Goal: Transaction & Acquisition: Purchase product/service

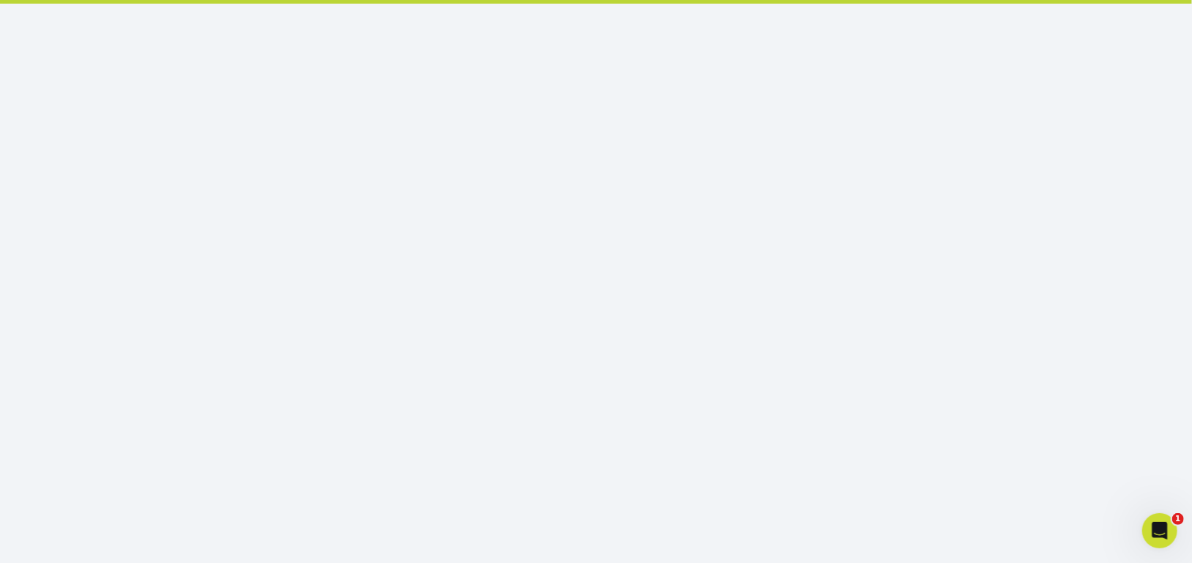
scroll to position [175, 0]
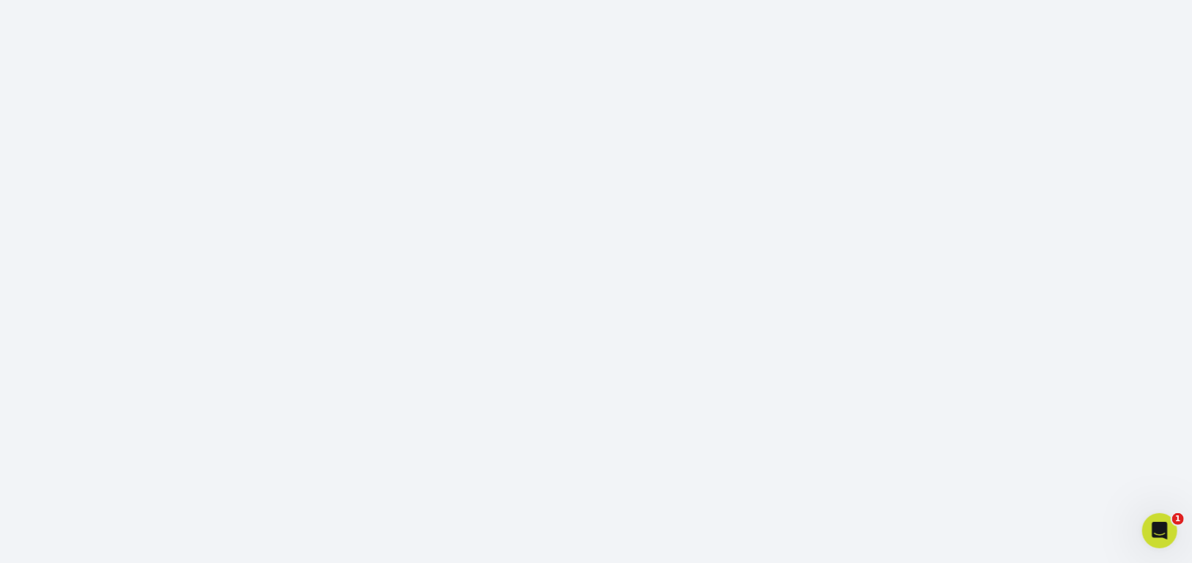
scroll to position [229, 0]
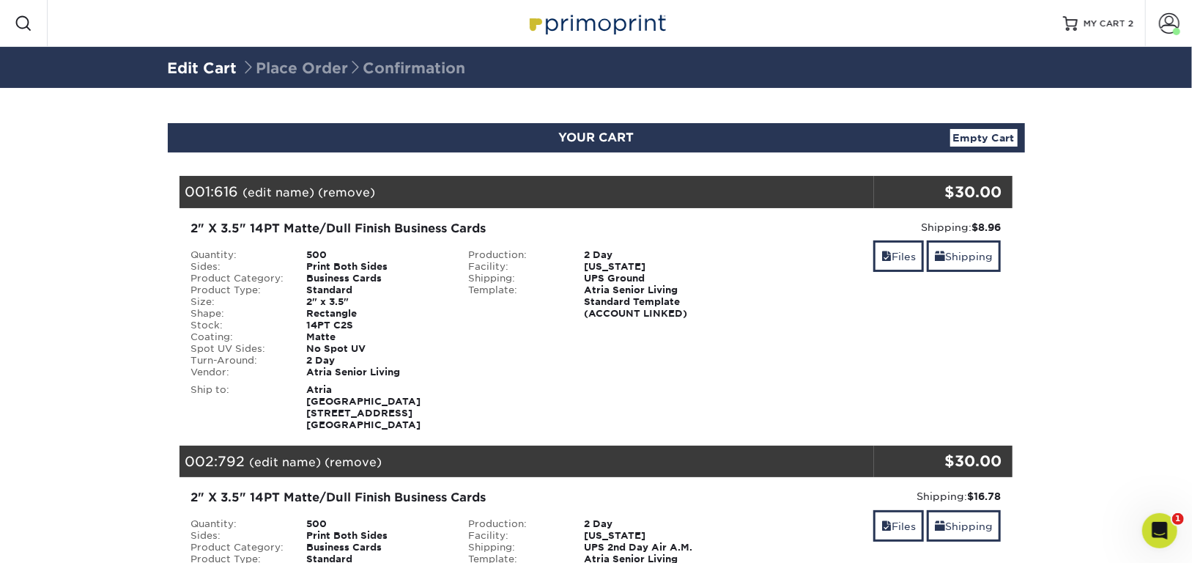
click at [349, 455] on link "(remove)" at bounding box center [353, 462] width 57 height 14
click at [620, 455] on link "Yes" at bounding box center [625, 462] width 21 height 14
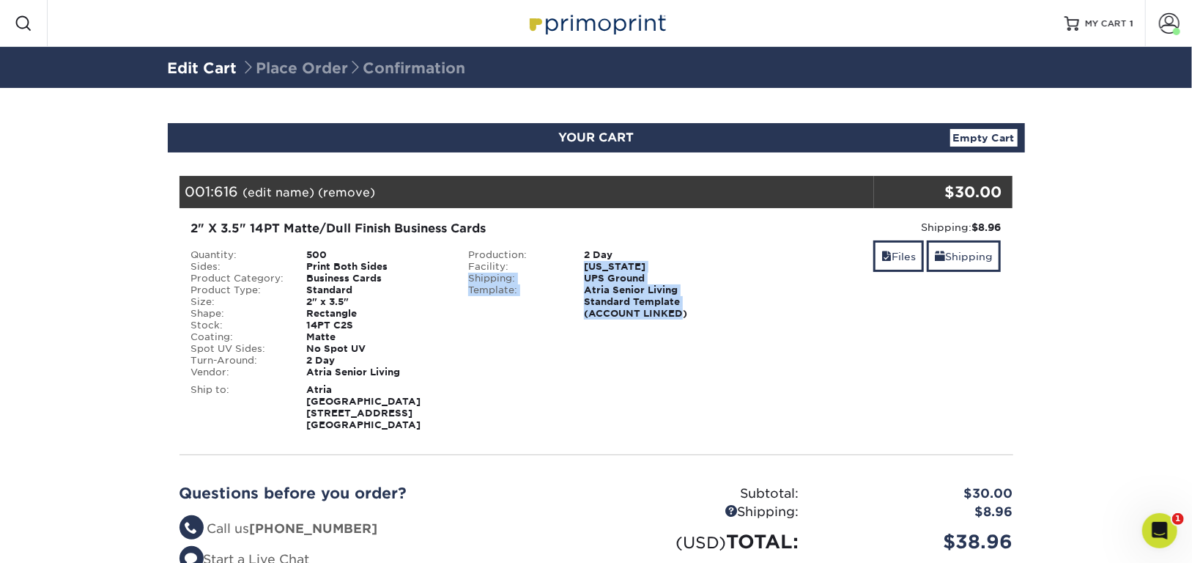
drag, startPoint x: 681, startPoint y: 311, endPoint x: 577, endPoint y: 262, distance: 114.4
click at [577, 262] on ul "Production: 2 Day Facility: New Jersey Shipping: UPS Ground Template: Atria Sen…" at bounding box center [596, 284] width 256 height 70
click at [651, 347] on div "Production: 2 Day Facility: New Jersey Shipping: UPS Ground Template:" at bounding box center [596, 313] width 278 height 129
click at [1095, 28] on span "MY CART" at bounding box center [1106, 24] width 42 height 12
click at [1168, 23] on span at bounding box center [1169, 23] width 21 height 21
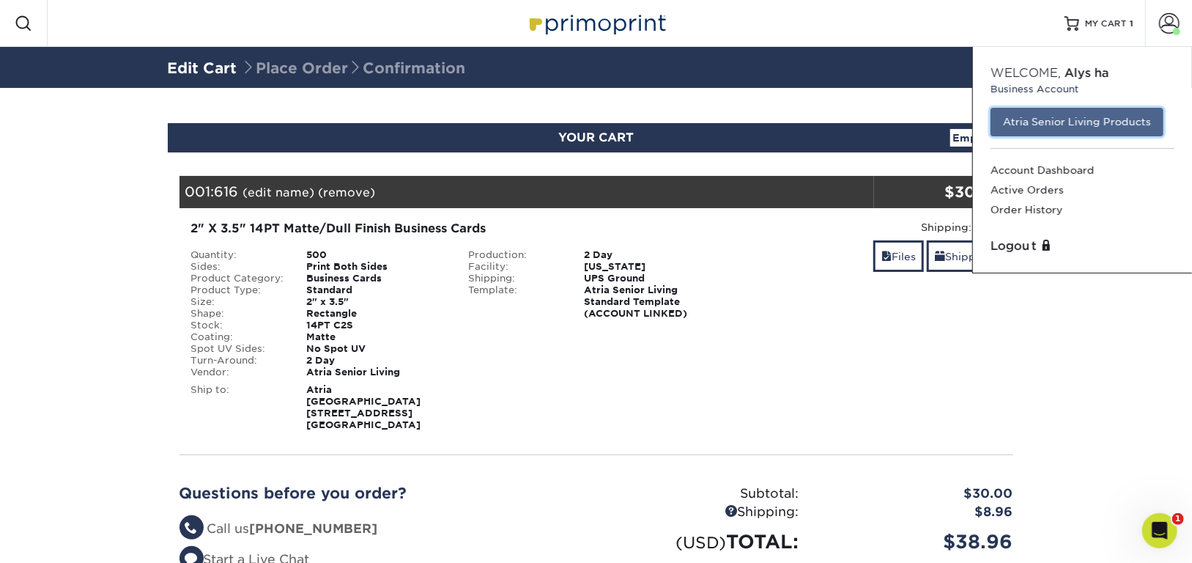
click at [1101, 127] on link "Atria Senior Living Products" at bounding box center [1077, 122] width 173 height 28
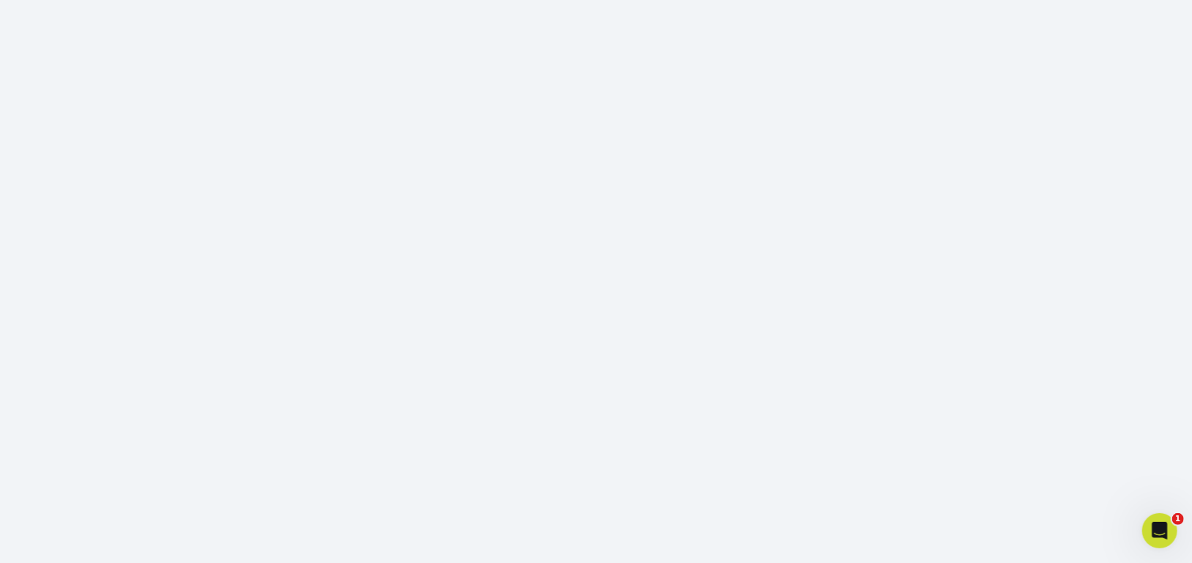
scroll to position [229, 0]
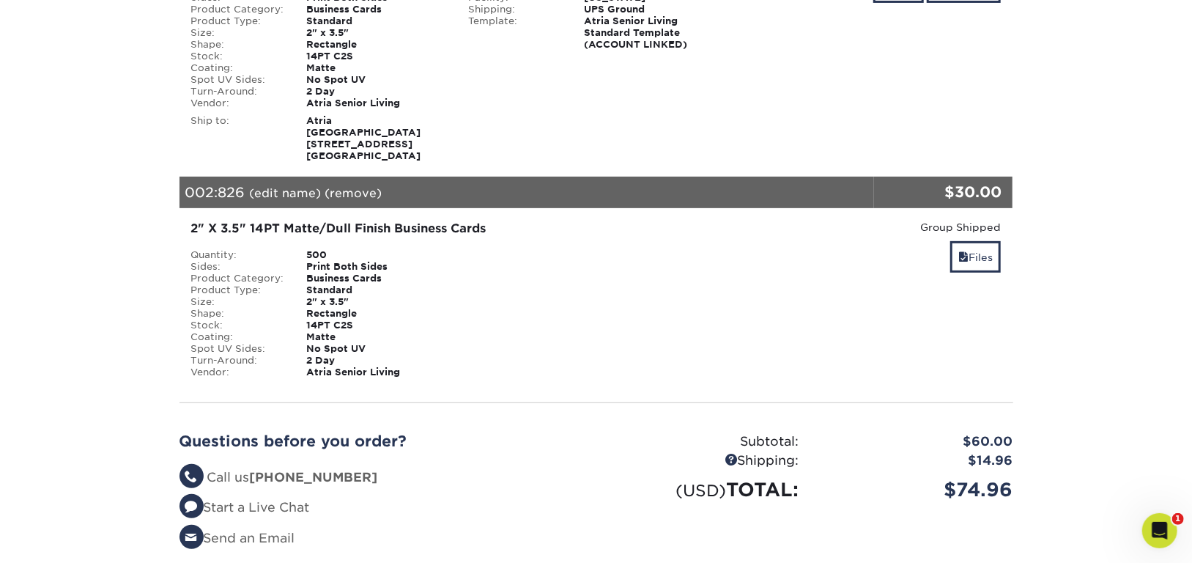
scroll to position [351, 0]
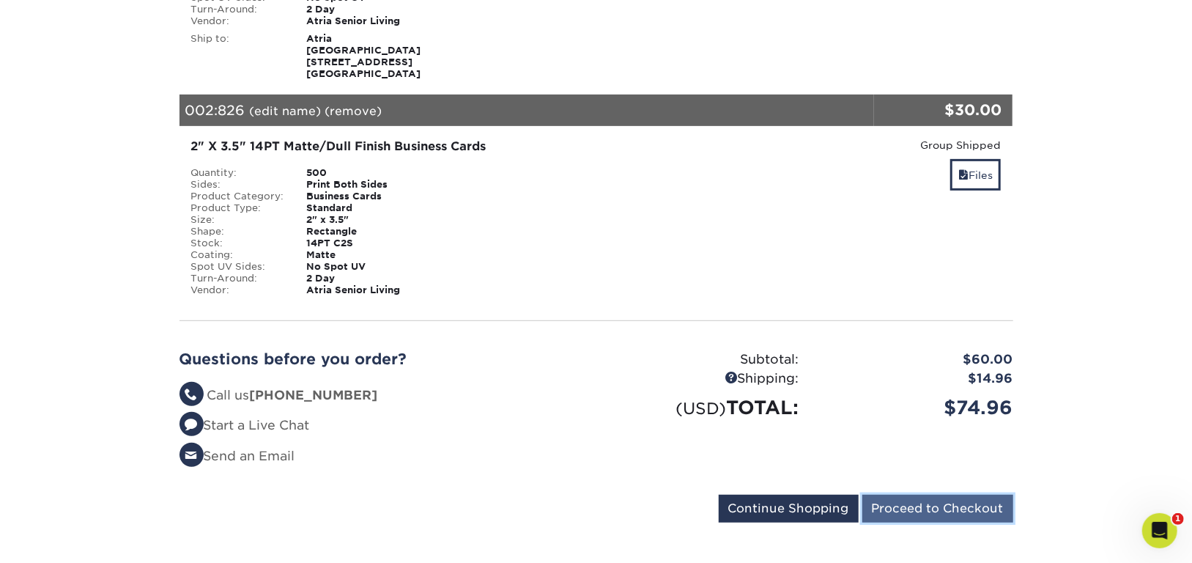
click at [973, 499] on input "Proceed to Checkout" at bounding box center [937, 509] width 151 height 28
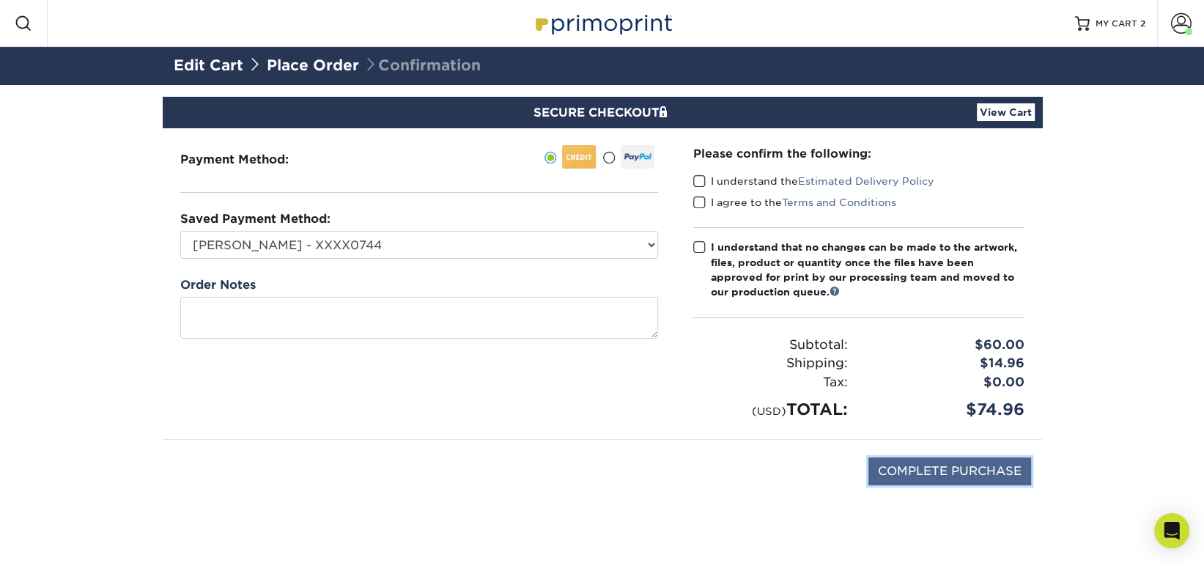
click at [926, 471] on input "COMPLETE PURCHASE" at bounding box center [949, 471] width 163 height 28
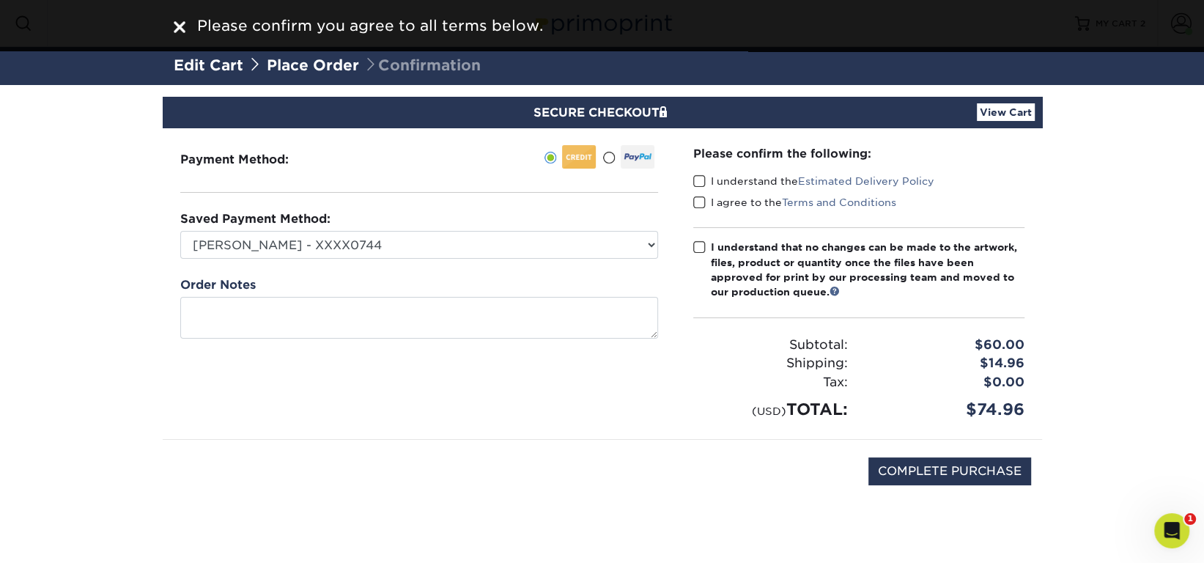
click at [701, 167] on div "Please confirm the following: I understand the Estimated Delivery Policy I agre…" at bounding box center [858, 283] width 331 height 276
click at [697, 199] on span at bounding box center [699, 203] width 12 height 14
click at [0, 0] on input "I agree to the Terms and Conditions" at bounding box center [0, 0] width 0 height 0
click at [698, 178] on span at bounding box center [699, 181] width 12 height 14
click at [0, 0] on input "I understand the Estimated Delivery Policy" at bounding box center [0, 0] width 0 height 0
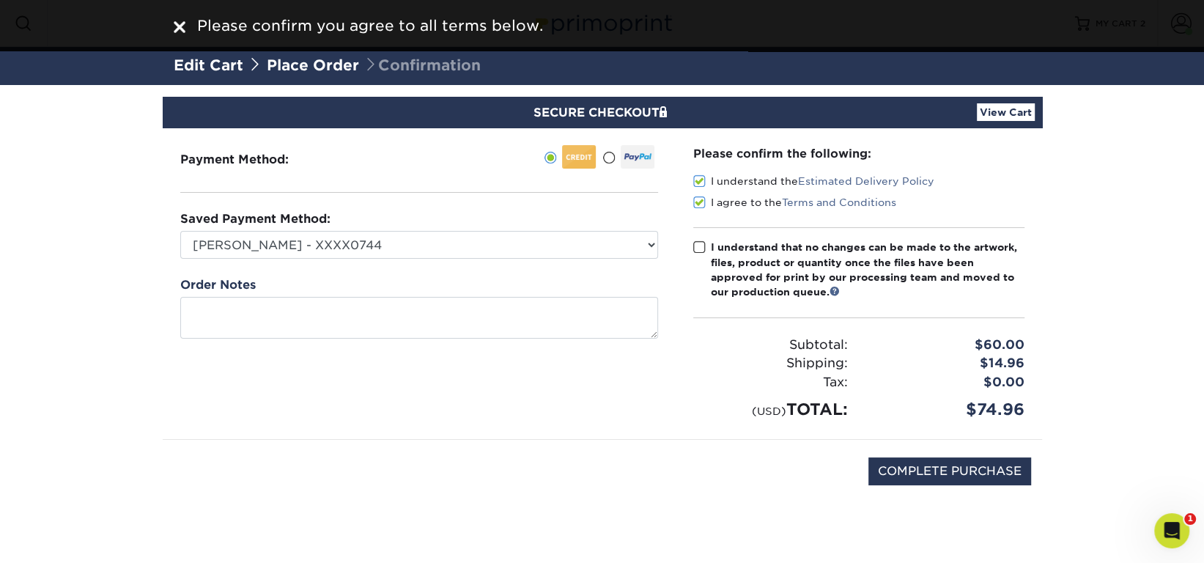
click at [699, 204] on span at bounding box center [699, 203] width 12 height 14
click at [0, 0] on input "I agree to the Terms and Conditions" at bounding box center [0, 0] width 0 height 0
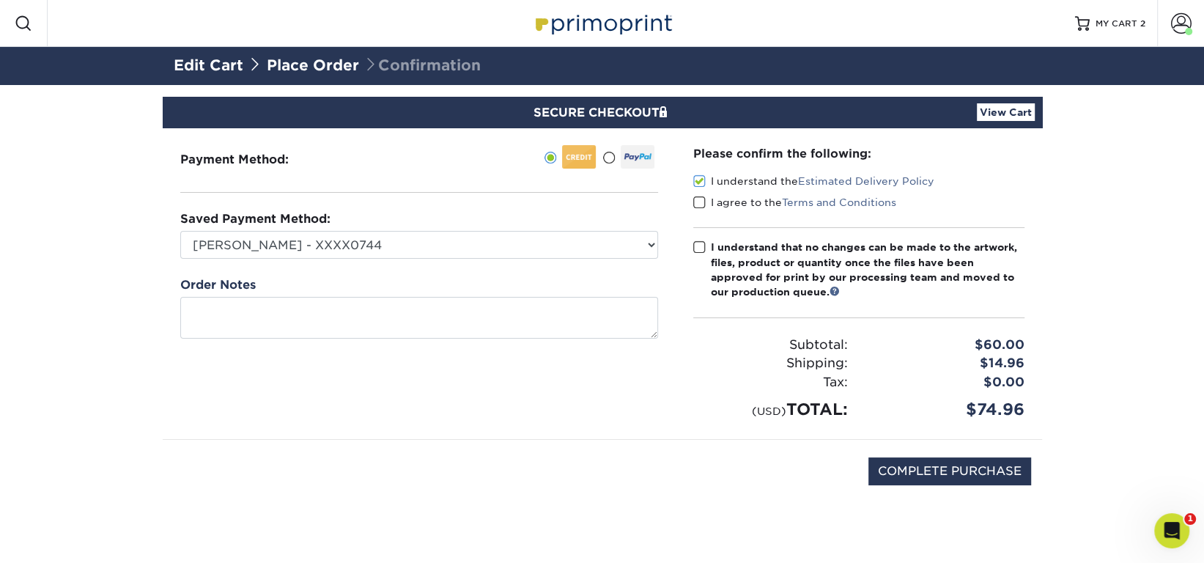
click at [697, 202] on span at bounding box center [699, 203] width 12 height 14
click at [0, 0] on input "I agree to the Terms and Conditions" at bounding box center [0, 0] width 0 height 0
click at [698, 249] on span at bounding box center [699, 247] width 12 height 14
click at [0, 0] on input "I understand that no changes can be made to the artwork, files, product or quan…" at bounding box center [0, 0] width 0 height 0
click at [895, 471] on input "COMPLETE PURCHASE" at bounding box center [949, 471] width 163 height 28
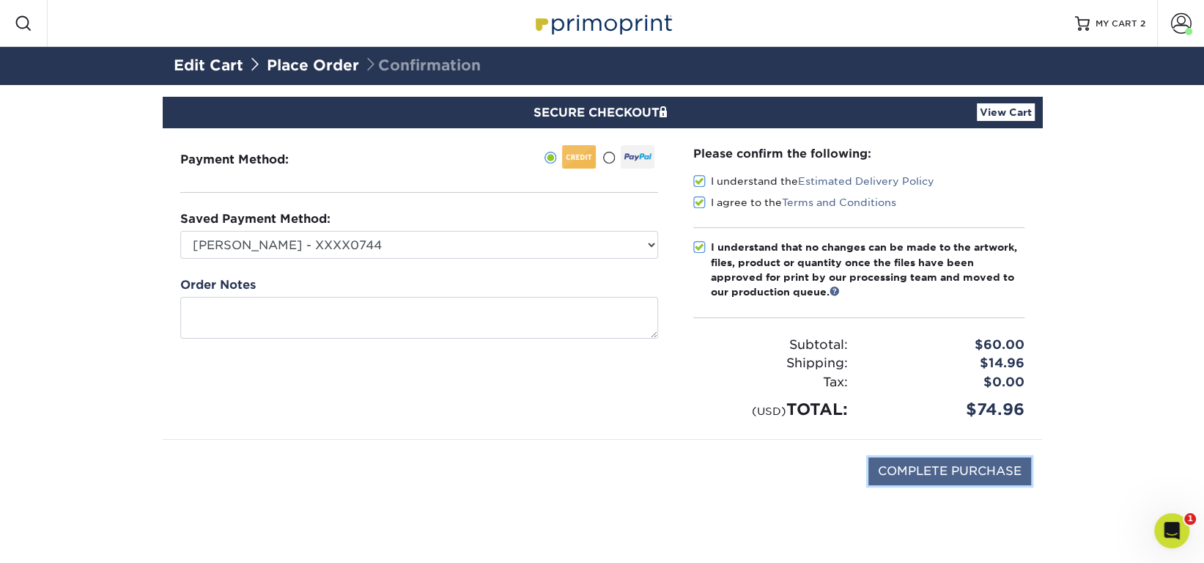
type input "PROCESSING, PLEASE WAIT..."
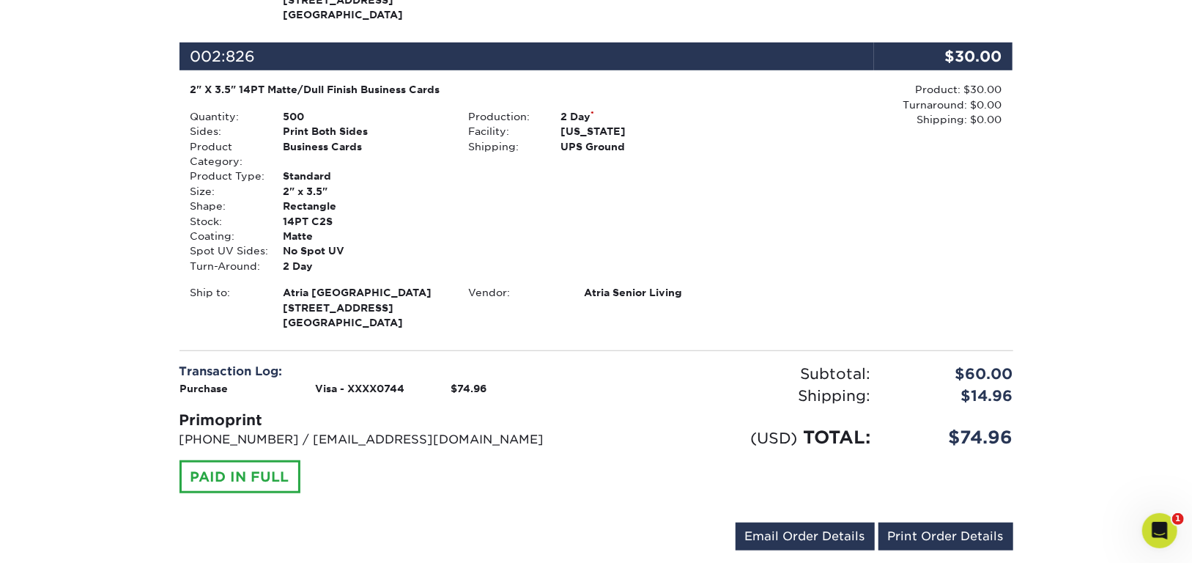
scroll to position [596, 0]
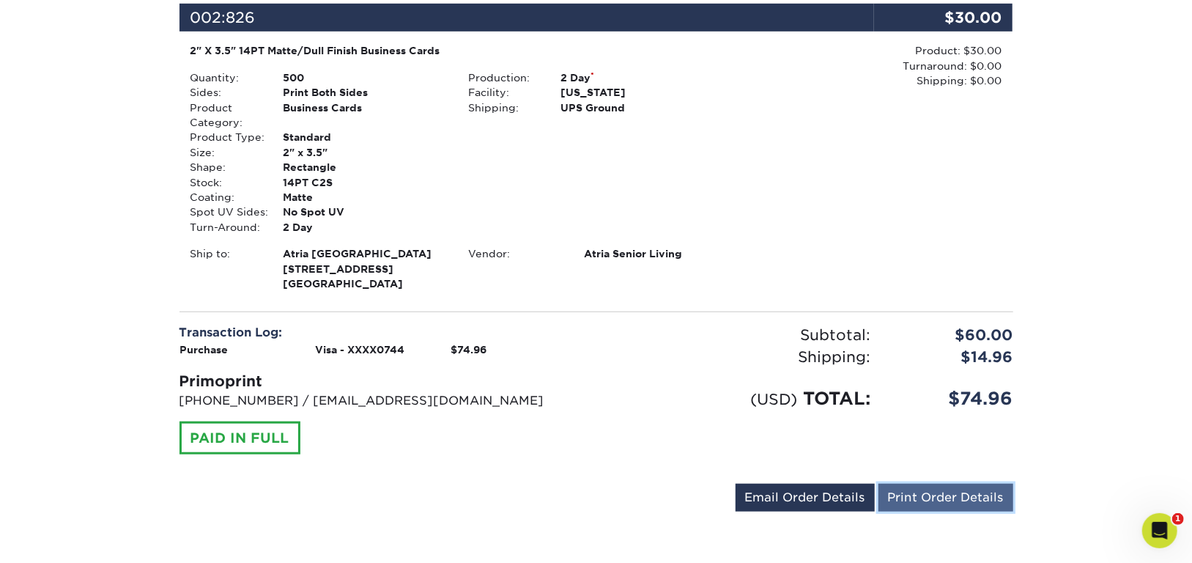
click at [920, 484] on link "Print Order Details" at bounding box center [946, 498] width 135 height 28
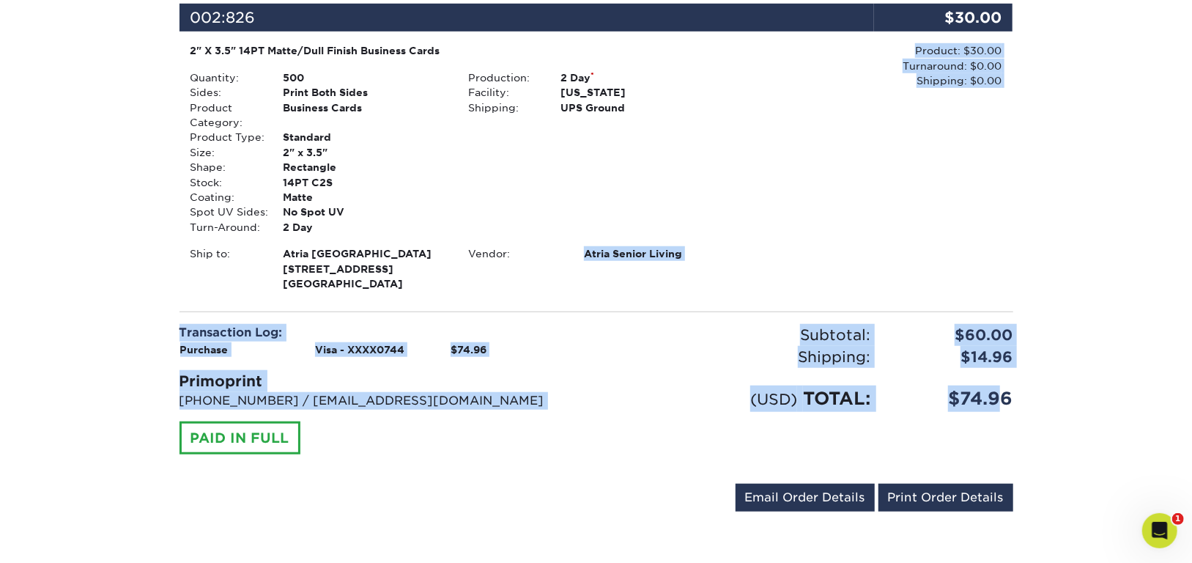
drag, startPoint x: 523, startPoint y: 273, endPoint x: 1004, endPoint y: 393, distance: 495.5
click at [1004, 393] on div "Order #: [CREDIT_CARD_NUMBER] [DATE] 10:14am Go to My Account Continue Shopping…" at bounding box center [597, 43] width 834 height 950
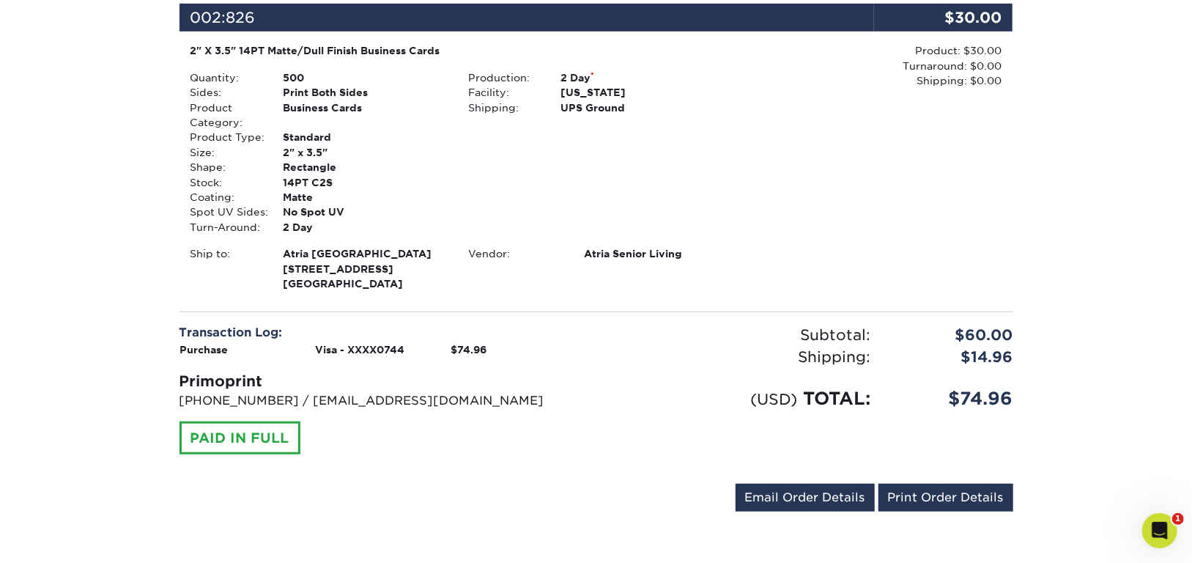
click at [1056, 377] on div "Your order has been placed! Order #: [CREDIT_CARD_NUMBER] [DATE] 10:14am Go to …" at bounding box center [596, 27] width 1192 height 1076
drag, startPoint x: 849, startPoint y: 101, endPoint x: 1031, endPoint y: 62, distance: 186.5
click at [1031, 62] on div "Your order has been placed! Order #: [CREDIT_CARD_NUMBER] [DATE] 10:14am Go to …" at bounding box center [596, 27] width 879 height 1076
click at [1006, 105] on div "Product: $30.00 Turnaround: $0.00 Shipping: $0.00 Discount: - $0.00" at bounding box center [874, 168] width 278 height 251
drag, startPoint x: 1006, startPoint y: 105, endPoint x: 905, endPoint y: 37, distance: 121.5
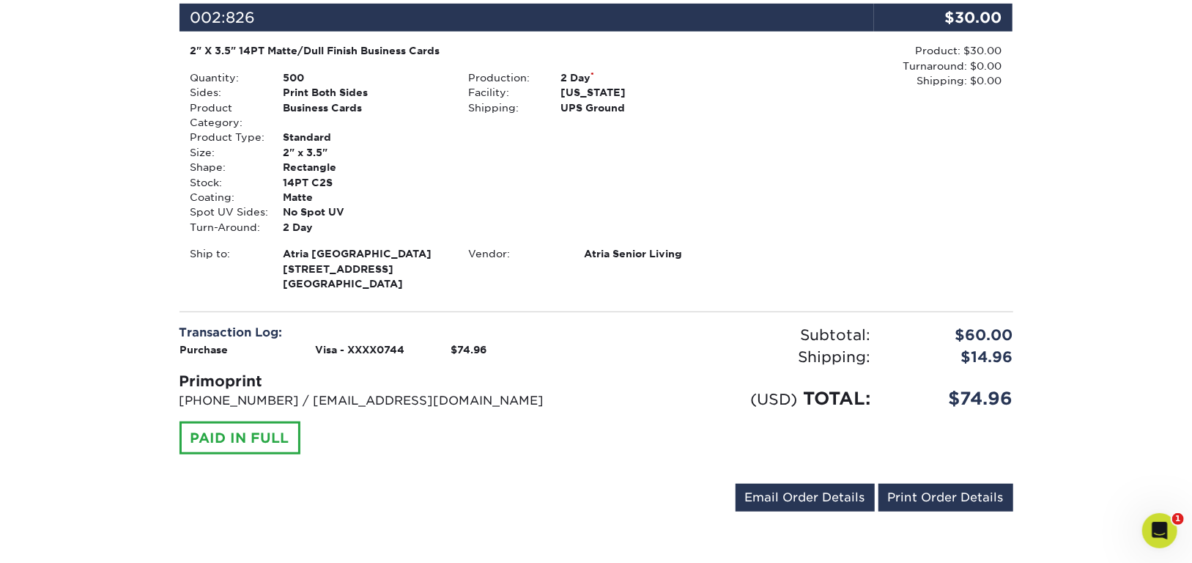
click at [918, 43] on div "Product: $30.00 Turnaround: $0.00 Shipping: $0.00 Discount: - $0.00" at bounding box center [874, 168] width 278 height 251
click at [931, 123] on div "Product: $30.00 Turnaround: $0.00 Shipping: $0.00 Discount: - $0.00" at bounding box center [874, 168] width 278 height 251
click at [956, 111] on div "Product: $30.00 Turnaround: $0.00 Shipping: $0.00 Discount: - $0.00" at bounding box center [874, 168] width 278 height 251
drag, startPoint x: 969, startPoint y: 127, endPoint x: 912, endPoint y: 64, distance: 85.1
click at [912, 64] on div "Product: $30.00 Turnaround: $0.00 Shipping: $0.00 Discount: - $0.00" at bounding box center [874, 168] width 278 height 251
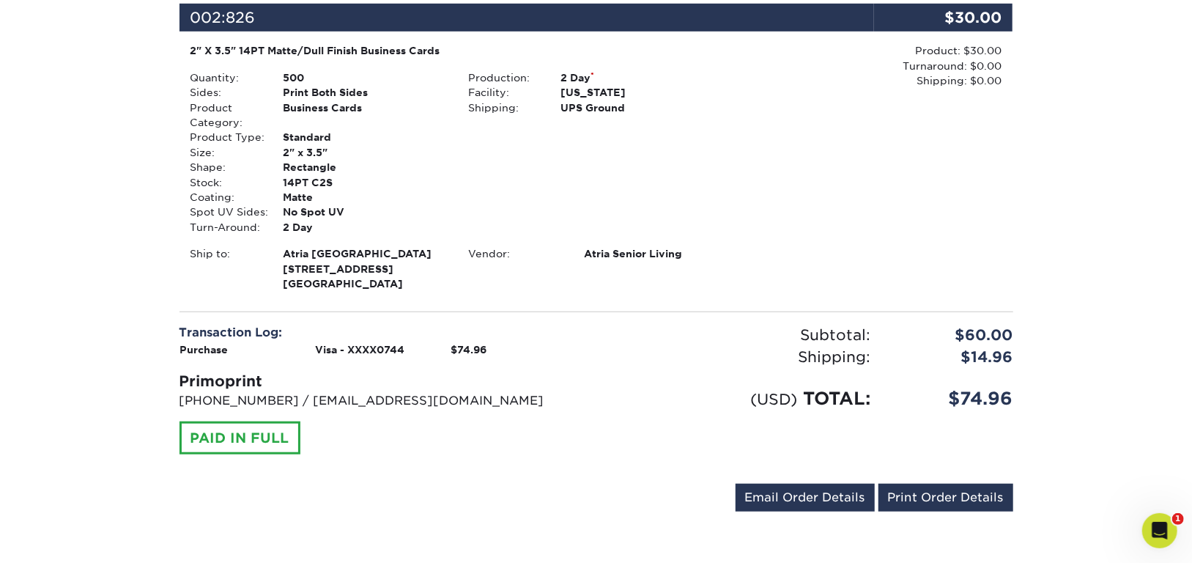
click at [896, 164] on div "Product: $30.00 Turnaround: $0.00 Shipping: $0.00 Discount: - $0.00" at bounding box center [874, 168] width 278 height 251
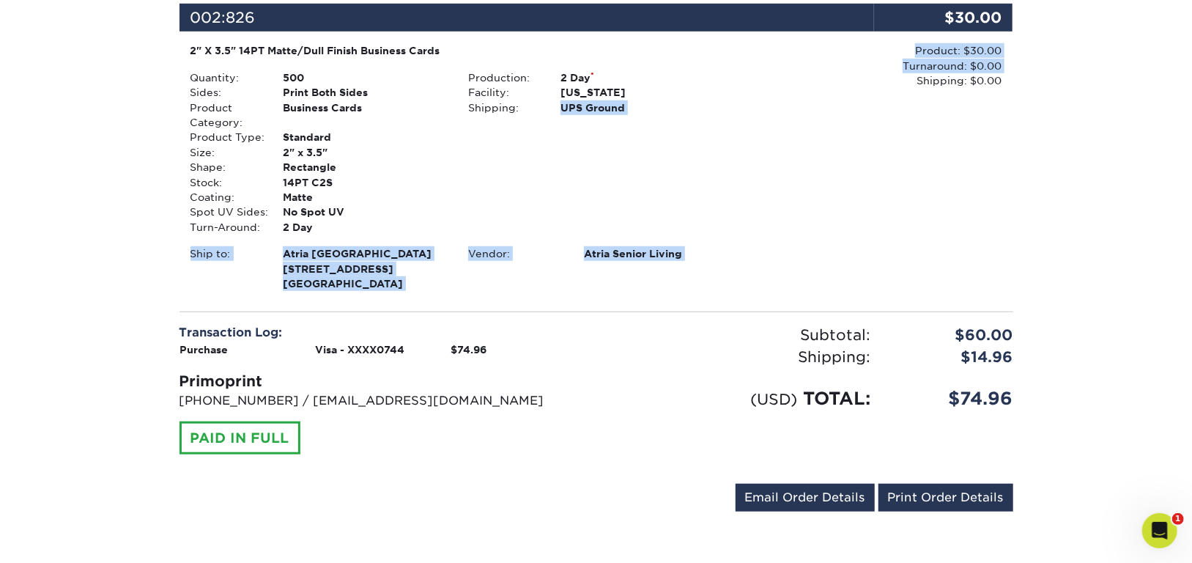
drag, startPoint x: 830, startPoint y: 278, endPoint x: 546, endPoint y: 99, distance: 335.9
click at [546, 99] on div "2" X 3.5" 14PT Matte/Dull Finish Business Cards Quantity: 500 Sides: Print Both…" at bounding box center [597, 168] width 834 height 251
click at [757, 189] on div "Product: $30.00 Turnaround: $0.00 Shipping: $0.00 Discount: - $0.00" at bounding box center [874, 168] width 278 height 251
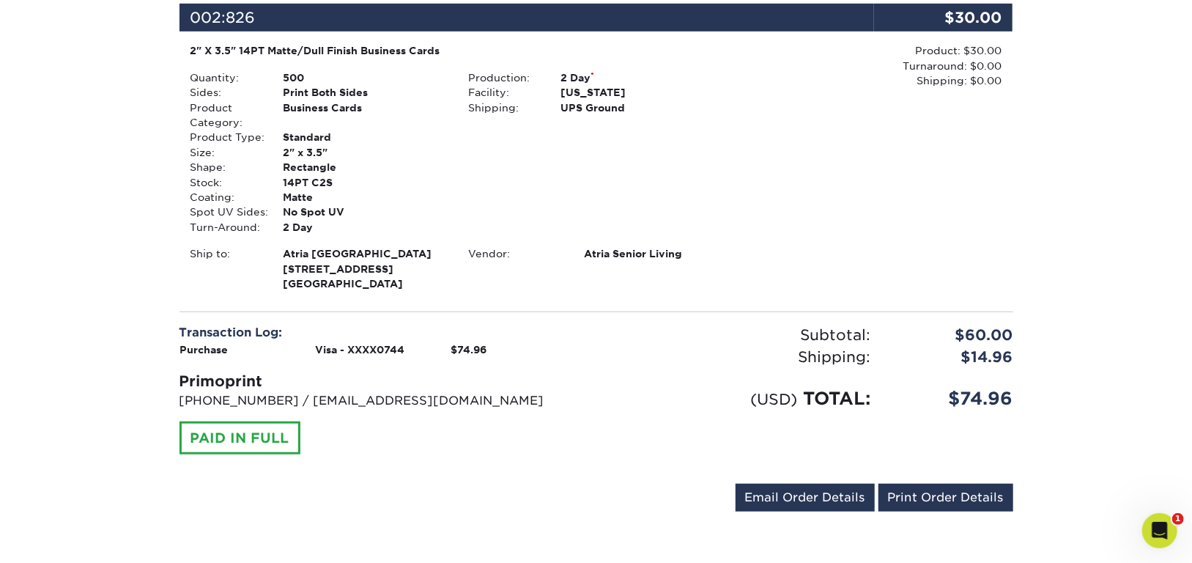
drag, startPoint x: 757, startPoint y: 256, endPoint x: 179, endPoint y: 56, distance: 611.8
click at [180, 56] on div "2" X 3.5" 14PT Matte/Dull Finish Business Cards Quantity: 500 Sides: Print Both…" at bounding box center [597, 168] width 834 height 251
click at [210, 77] on div "Quantity:" at bounding box center [226, 77] width 92 height 15
drag, startPoint x: 207, startPoint y: 53, endPoint x: 799, endPoint y: 247, distance: 623.6
click at [799, 247] on div "2" X 3.5" 14PT Matte/Dull Finish Business Cards Quantity: 500 Sides: Print Both…" at bounding box center [597, 168] width 834 height 251
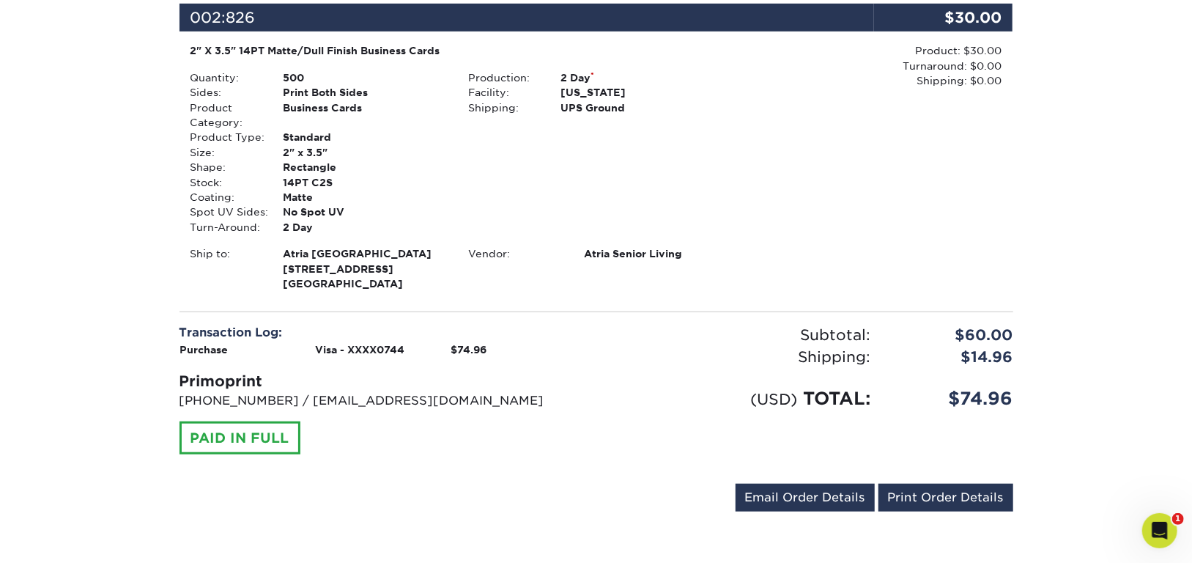
click at [799, 247] on div "Product: $30.00 Turnaround: $0.00 Shipping: $0.00 Discount: - $0.00" at bounding box center [874, 168] width 278 height 251
drag, startPoint x: 799, startPoint y: 247, endPoint x: 137, endPoint y: 48, distance: 691.5
click at [137, 48] on div "Your order has been placed! Order #: [CREDIT_CARD_NUMBER] [DATE] 10:14am Go to …" at bounding box center [596, 27] width 1192 height 1076
click at [166, 87] on div "Your order has been placed! Order #: [CREDIT_CARD_NUMBER] [DATE] 10:14am Go to …" at bounding box center [596, 27] width 879 height 1076
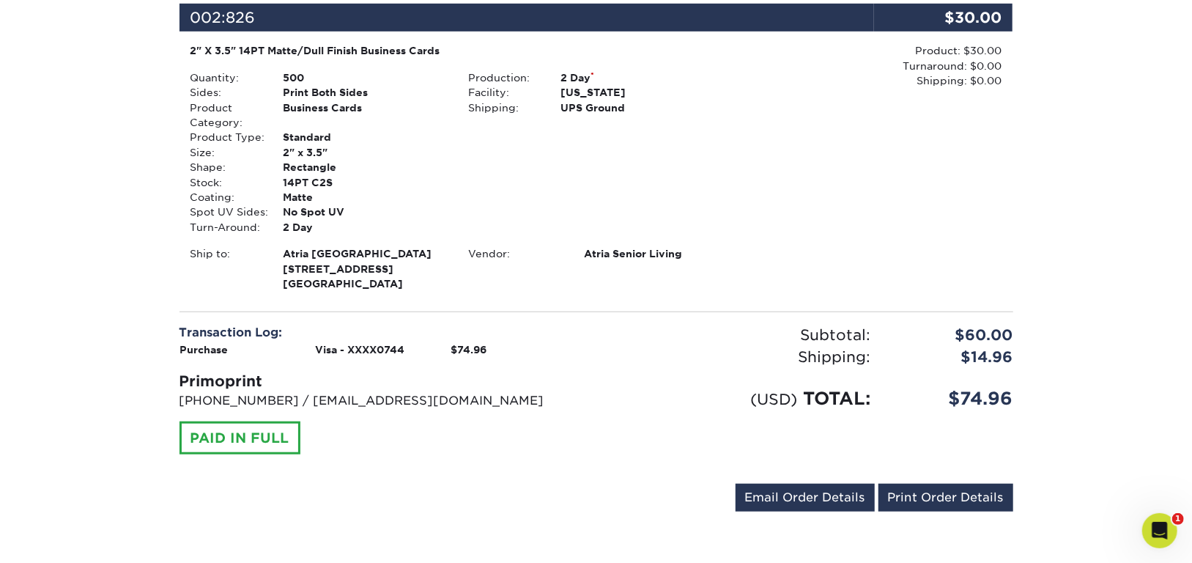
drag, startPoint x: 781, startPoint y: 55, endPoint x: 118, endPoint y: 52, distance: 663.2
click at [118, 52] on div "Your order has been placed! Order #: [CREDIT_CARD_NUMBER] [DATE] 10:14am Go to …" at bounding box center [596, 27] width 1192 height 1076
click at [827, 114] on div "Product: $30.00 Turnaround: $0.00 Shipping: $0.00 Discount: - $0.00" at bounding box center [874, 168] width 278 height 251
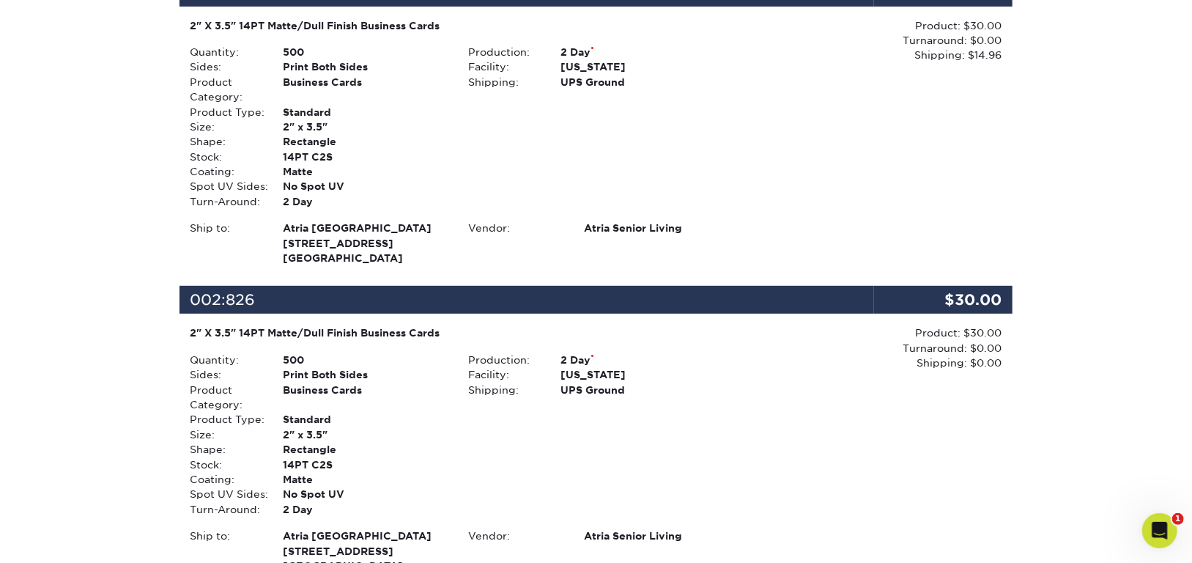
scroll to position [0, 0]
